Goal: Task Accomplishment & Management: Manage account settings

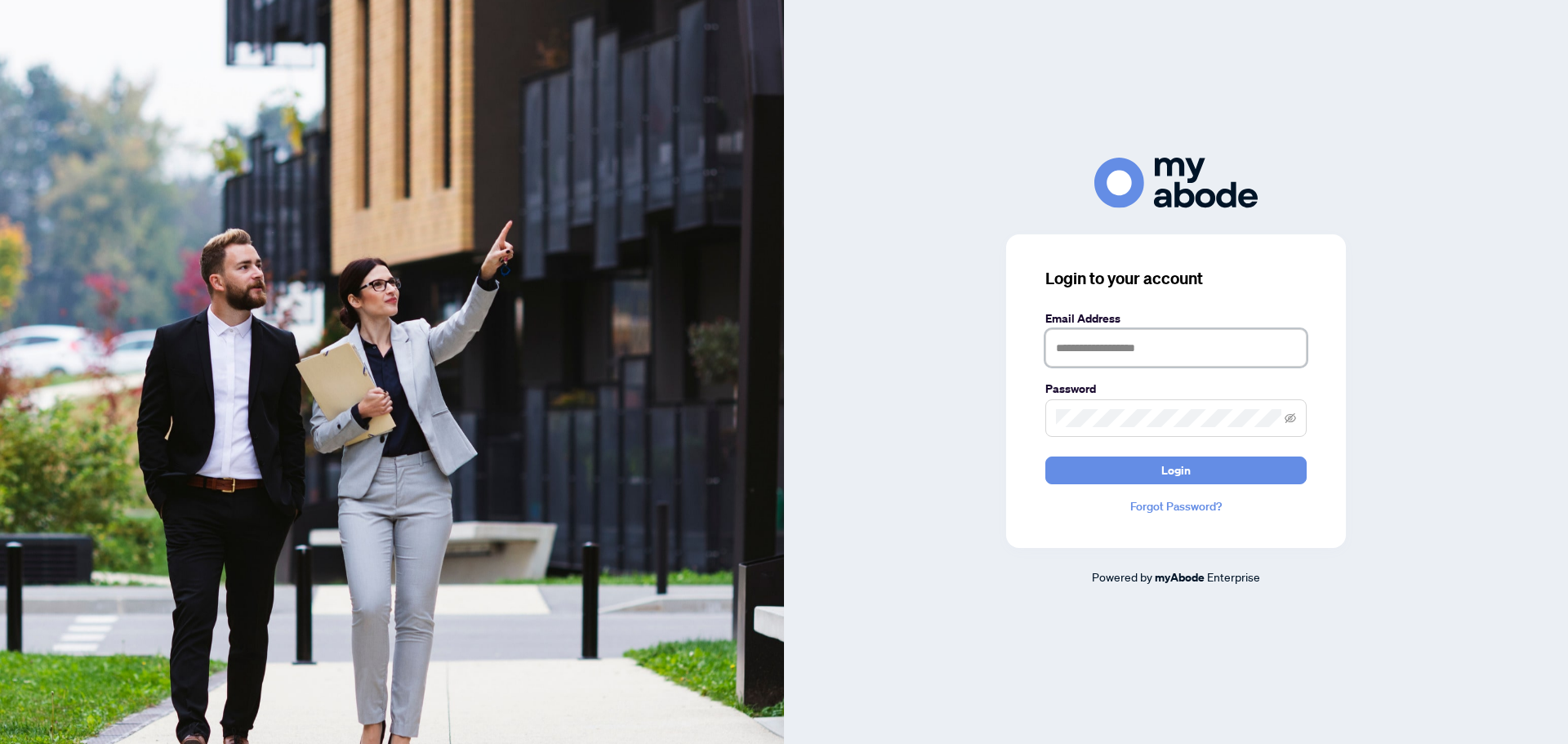
click at [1119, 347] on input "text" at bounding box center [1175, 347] width 261 height 37
type input "**********"
click at [1045, 457] on button "Login" at bounding box center [1175, 470] width 261 height 28
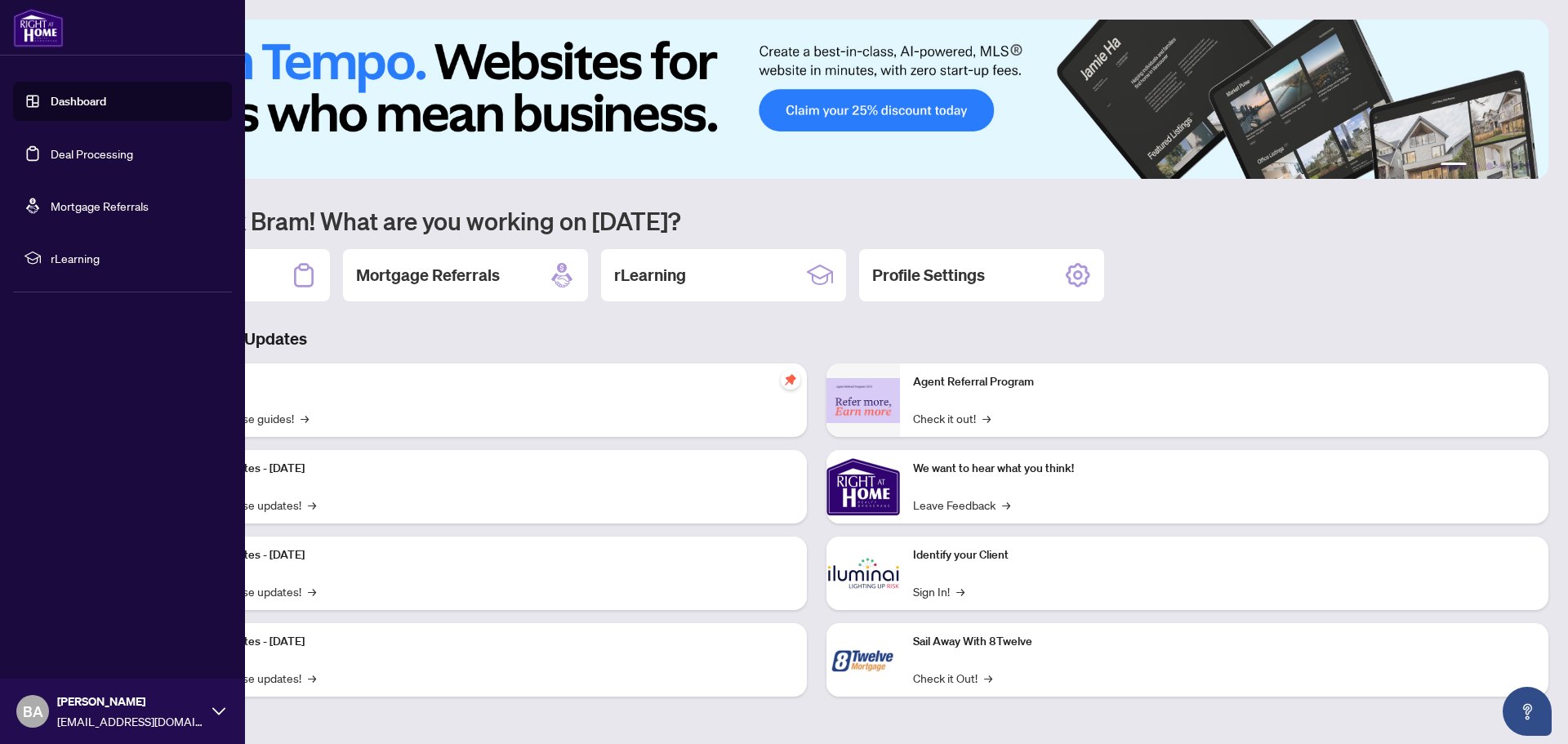
click at [99, 150] on link "Deal Processing" at bounding box center [92, 154] width 83 height 15
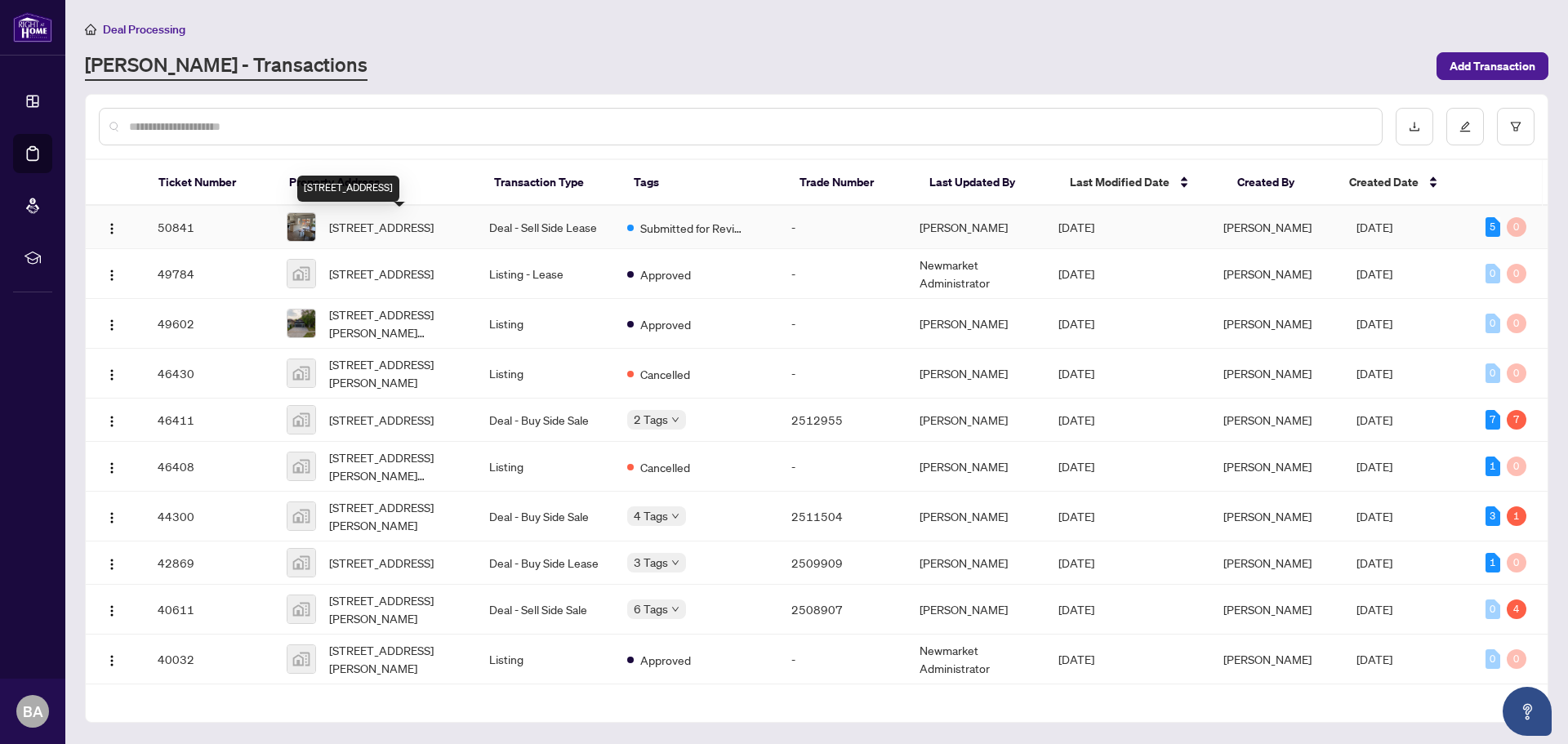
click at [377, 227] on span "[STREET_ADDRESS]" at bounding box center [381, 227] width 105 height 18
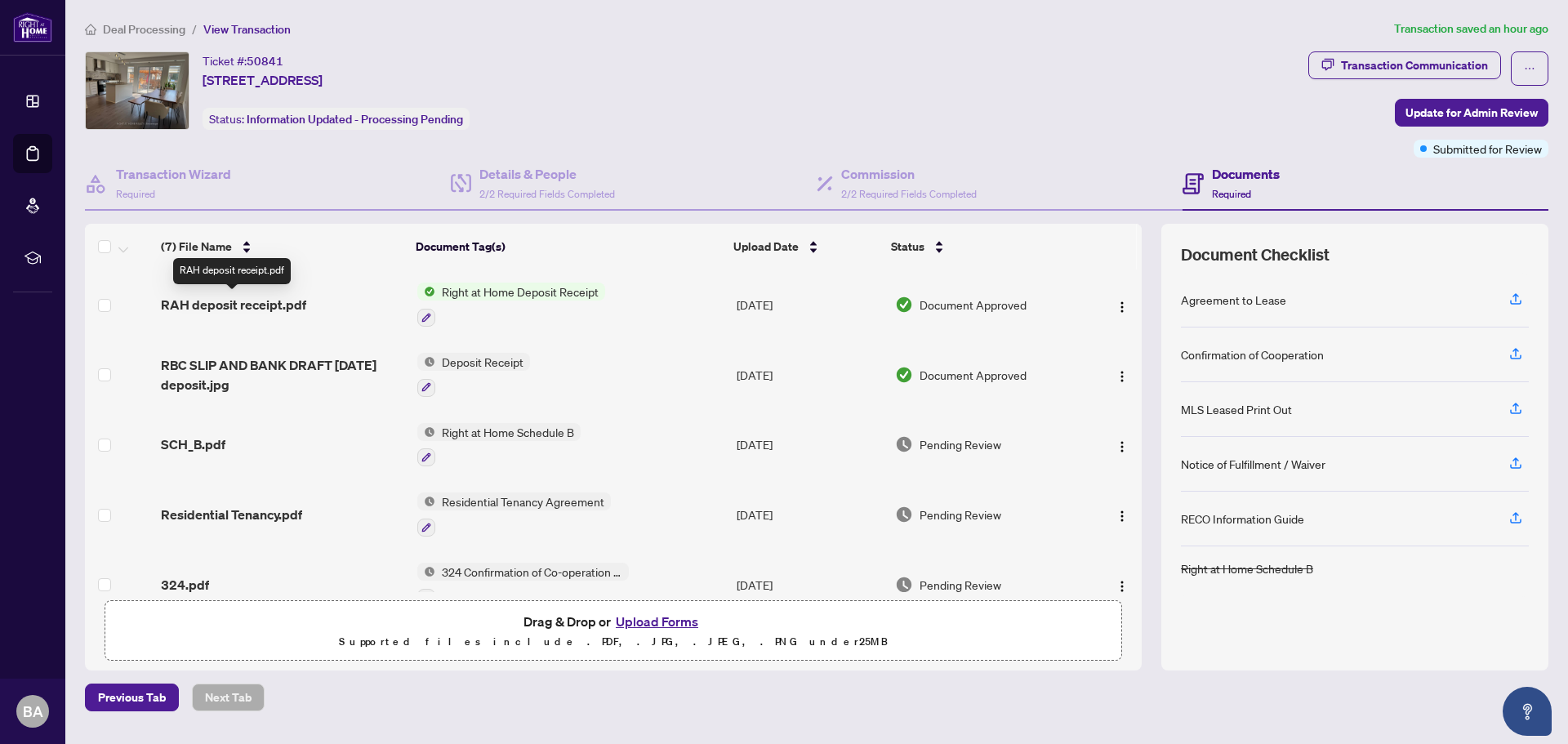
click at [278, 307] on span "RAH deposit receipt.pdf" at bounding box center [234, 305] width 146 height 20
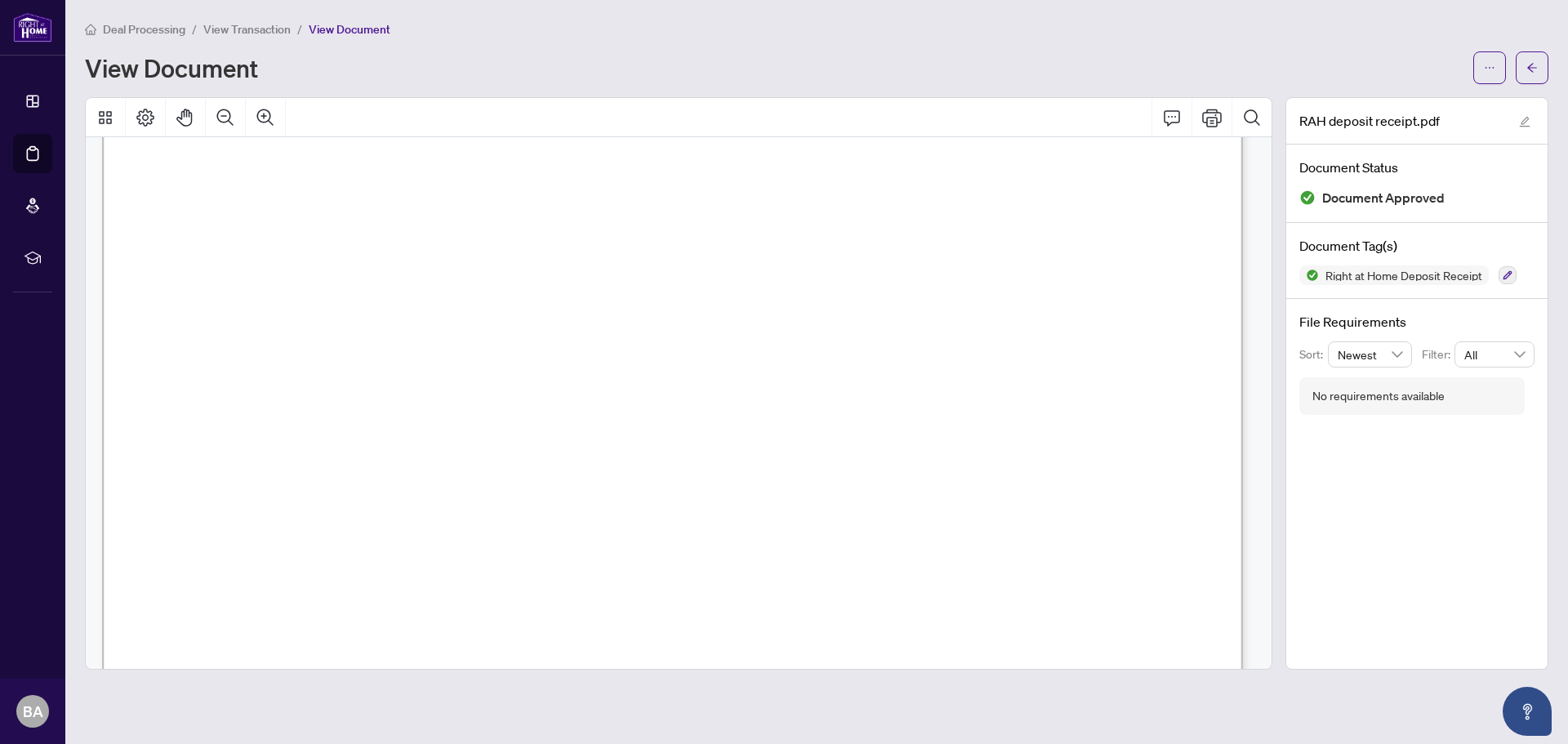
scroll to position [571, 0]
click at [1479, 69] on button "button" at bounding box center [1489, 68] width 33 height 33
click at [1425, 106] on span "Download" at bounding box center [1431, 103] width 124 height 18
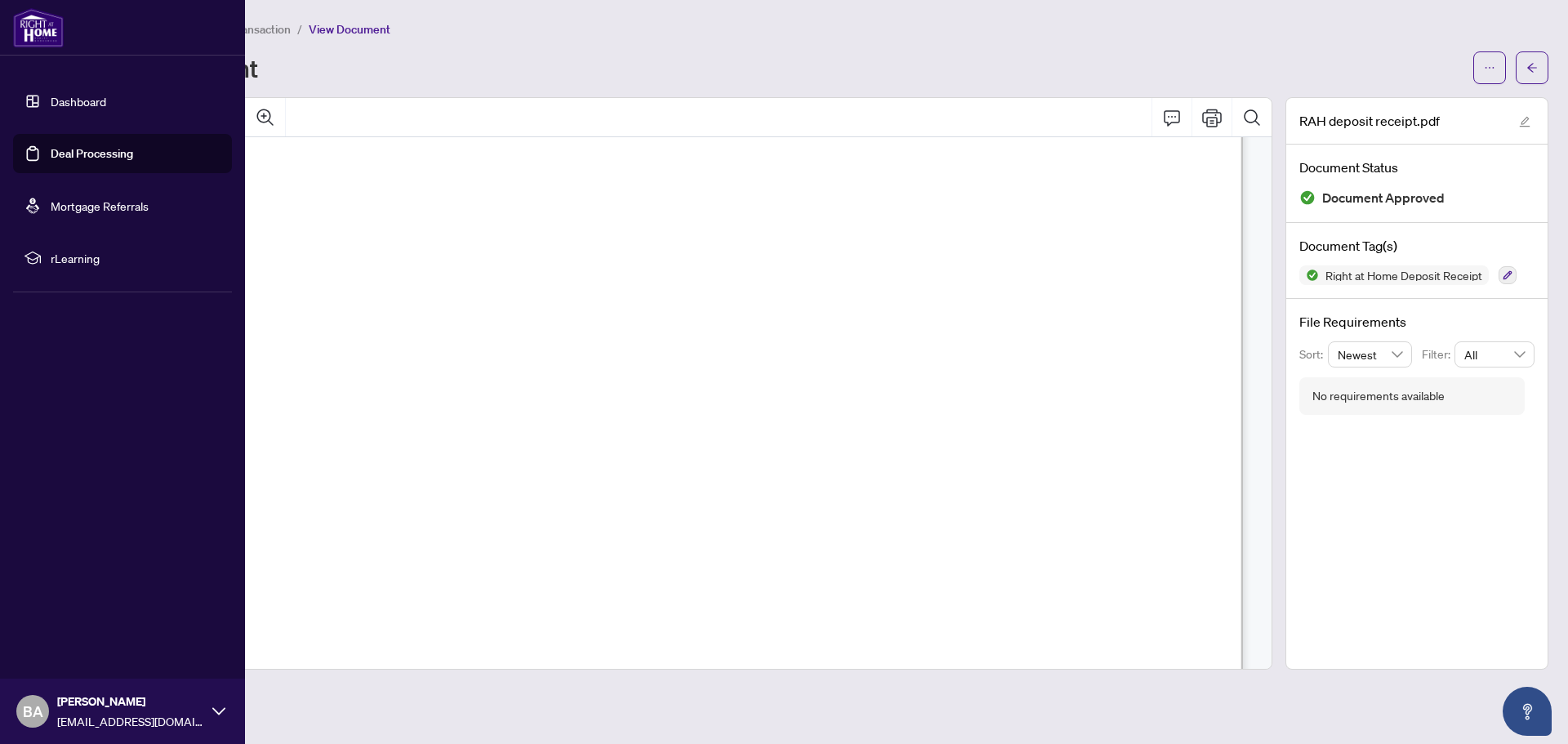
click at [84, 149] on link "Deal Processing" at bounding box center [92, 154] width 83 height 15
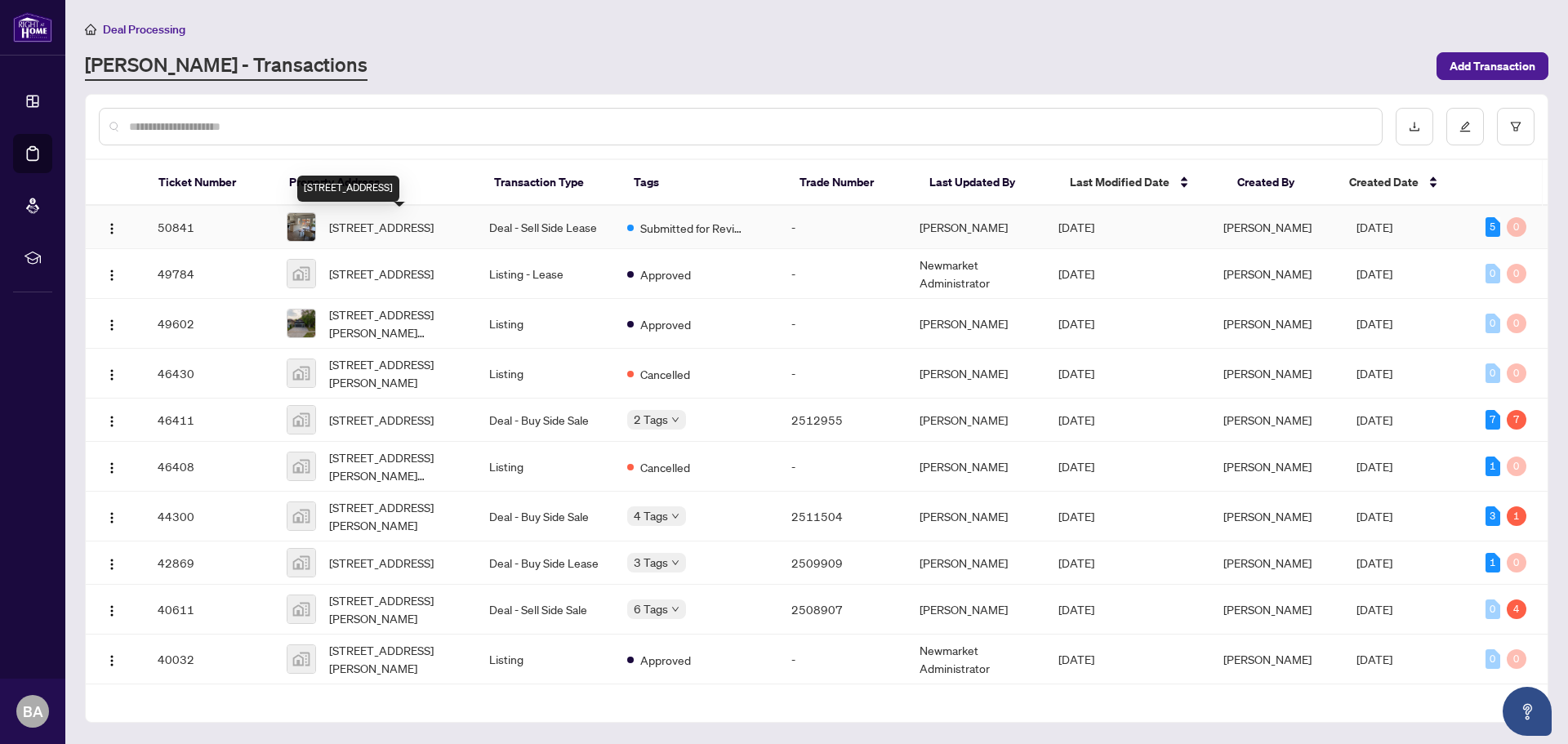
click at [383, 218] on span "583 Willowick Dr, Newmarket, Ontario L3X 2A6, Canada" at bounding box center [381, 227] width 105 height 18
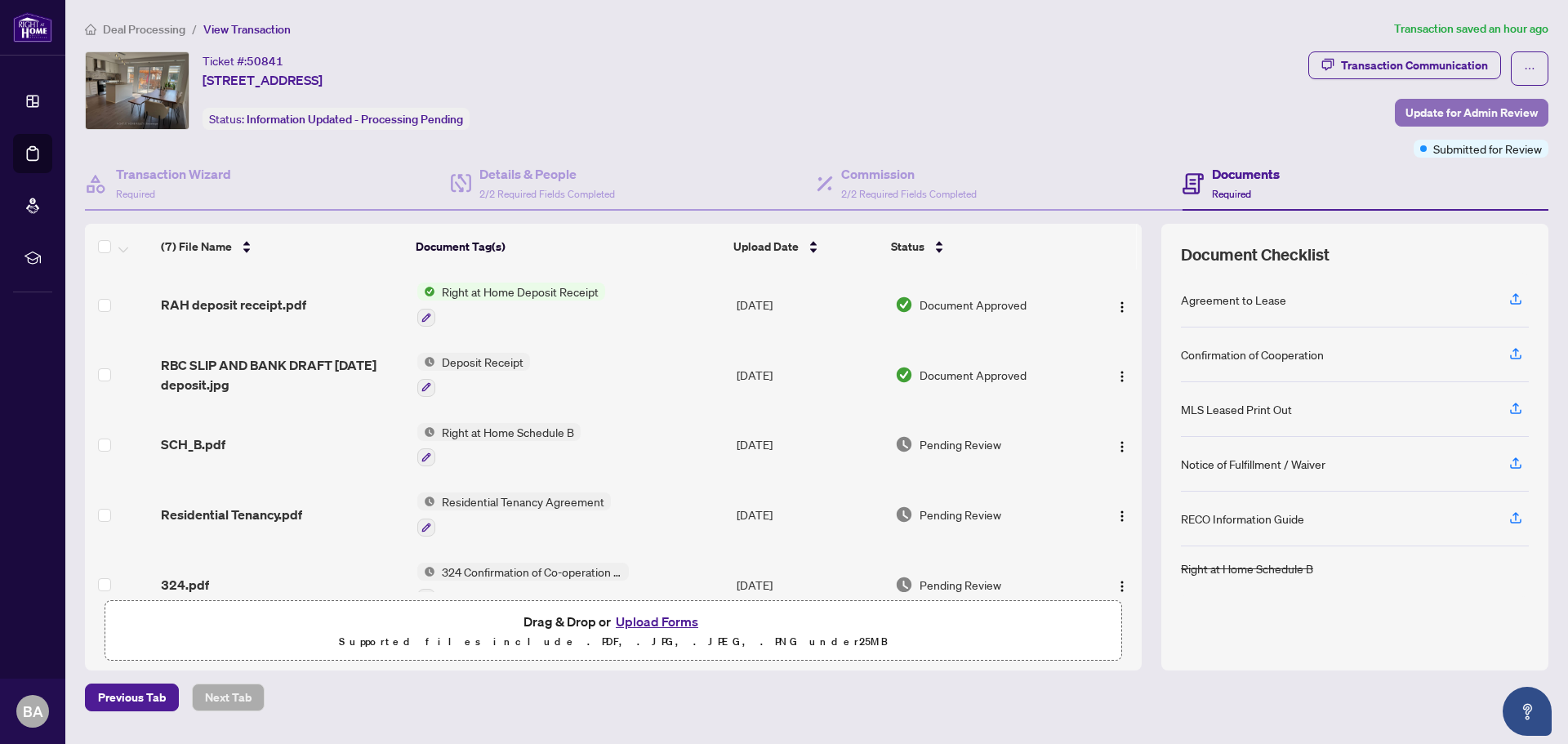
click at [1465, 108] on span "Update for Admin Review" at bounding box center [1471, 113] width 132 height 26
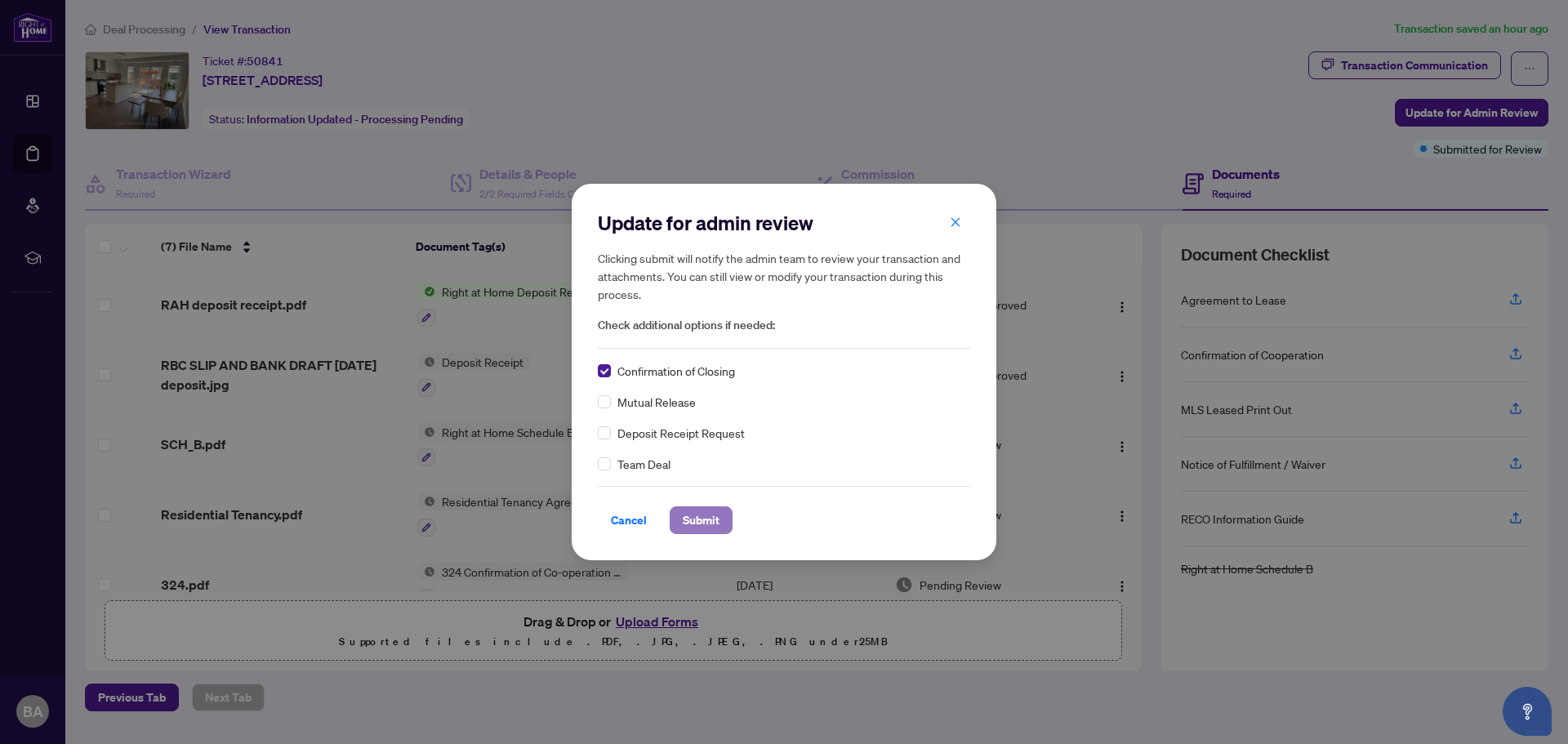
click at [693, 521] on span "Submit" at bounding box center [700, 519] width 36 height 26
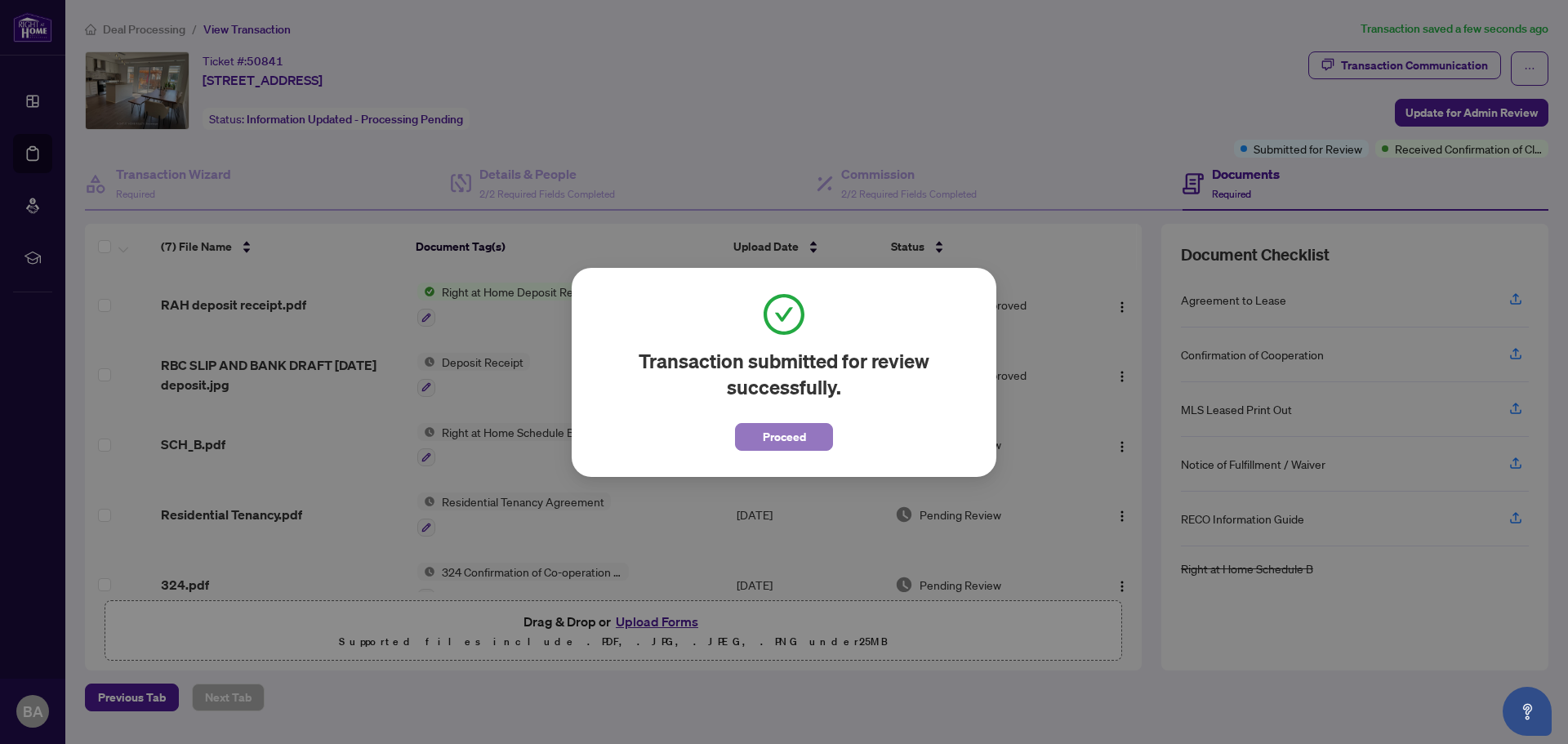
click at [793, 437] on span "Proceed" at bounding box center [784, 437] width 44 height 26
